Goal: Check status: Check status

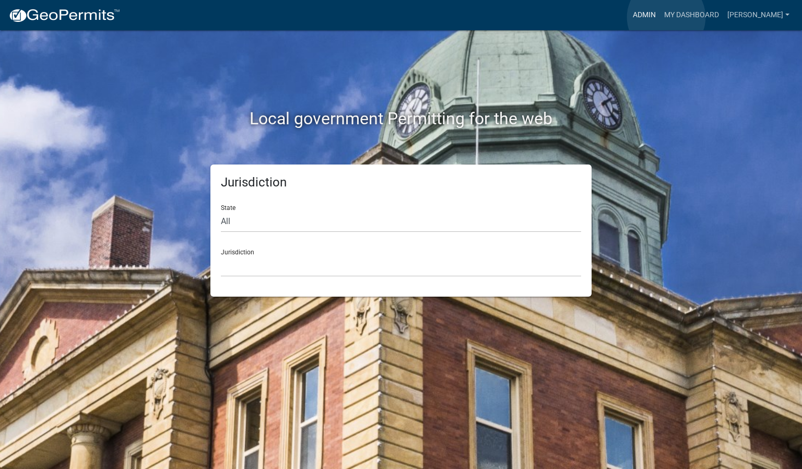
click at [660, 17] on link "Admin" at bounding box center [644, 15] width 31 height 20
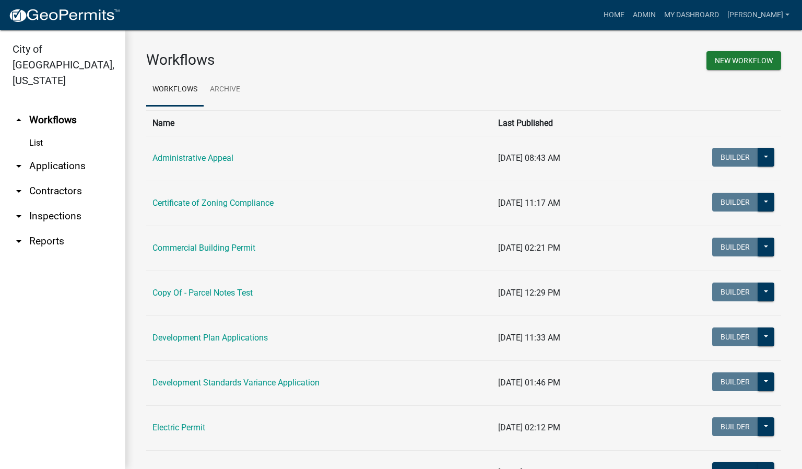
click at [69, 204] on link "arrow_drop_down Inspections" at bounding box center [62, 216] width 125 height 25
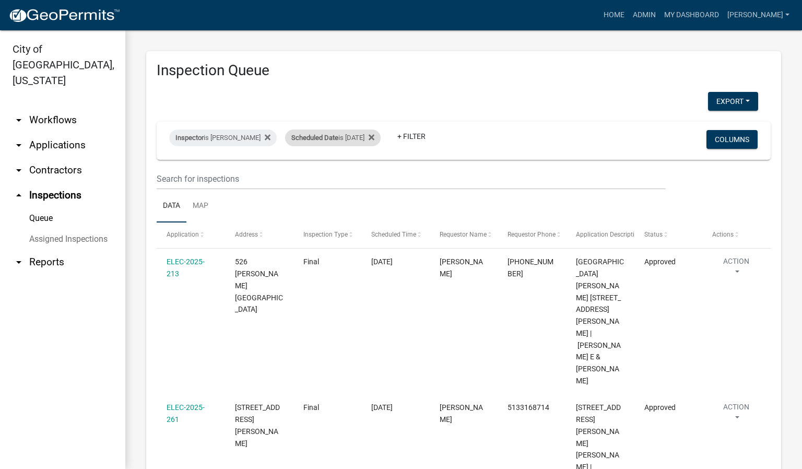
click at [351, 136] on div "Scheduled Date is [DATE]" at bounding box center [333, 137] width 96 height 17
click at [372, 177] on input "[DATE]" at bounding box center [338, 176] width 73 height 21
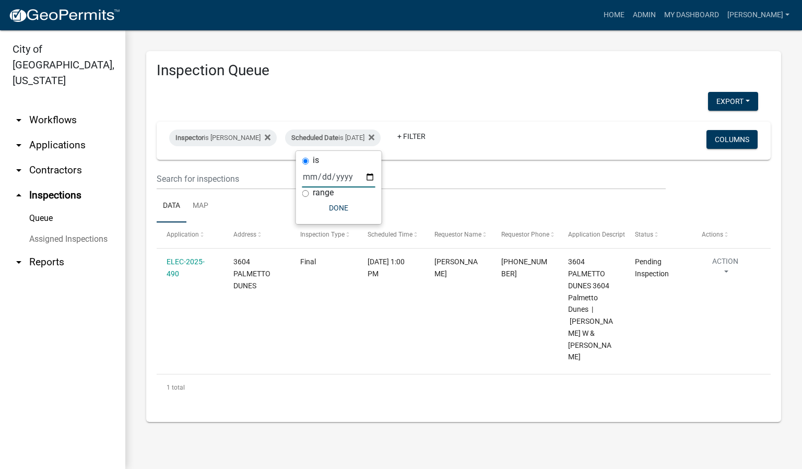
click at [368, 177] on input "[DATE]" at bounding box center [338, 176] width 73 height 21
type input "[DATE]"
